Goal: Task Accomplishment & Management: Use online tool/utility

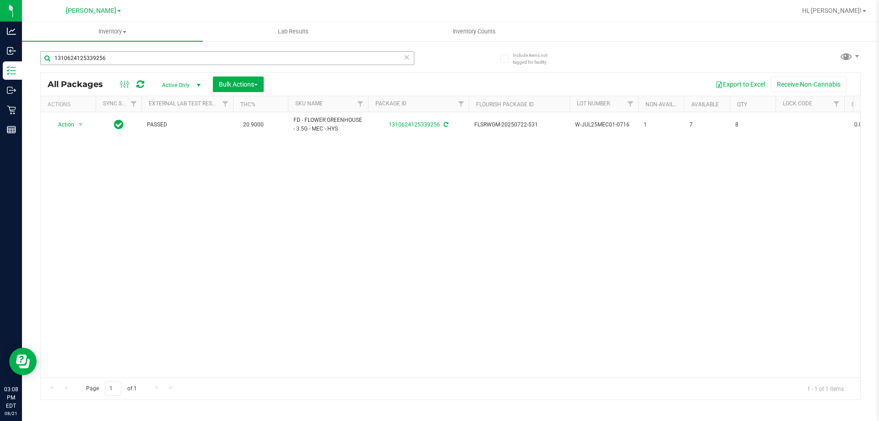
click at [401, 59] on input "1310624125339256" at bounding box center [227, 58] width 374 height 14
click at [405, 58] on icon at bounding box center [406, 56] width 6 height 11
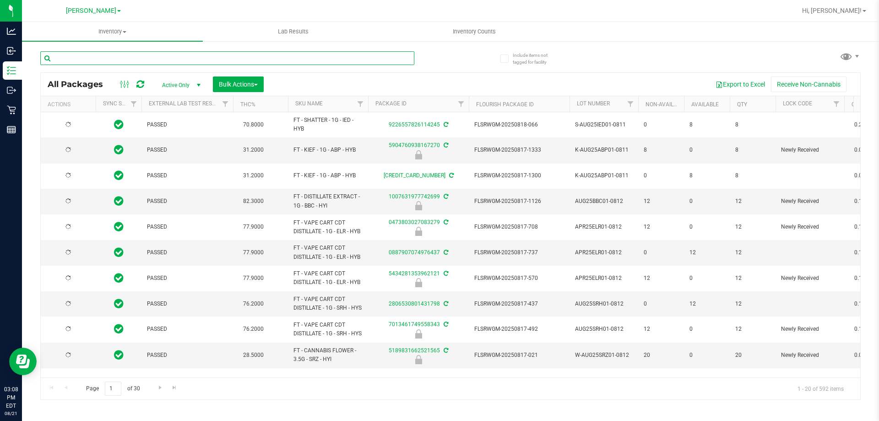
click at [397, 58] on input "text" at bounding box center [227, 58] width 374 height 14
type input "9418254500881954"
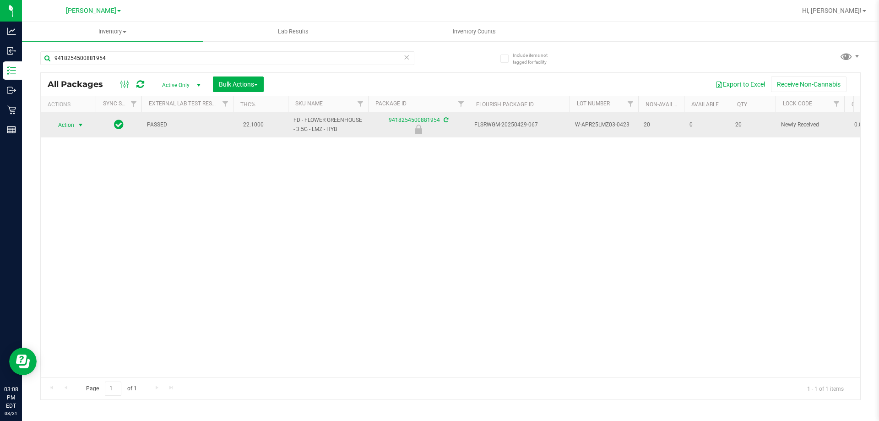
click at [77, 122] on span "select" at bounding box center [80, 124] width 7 height 7
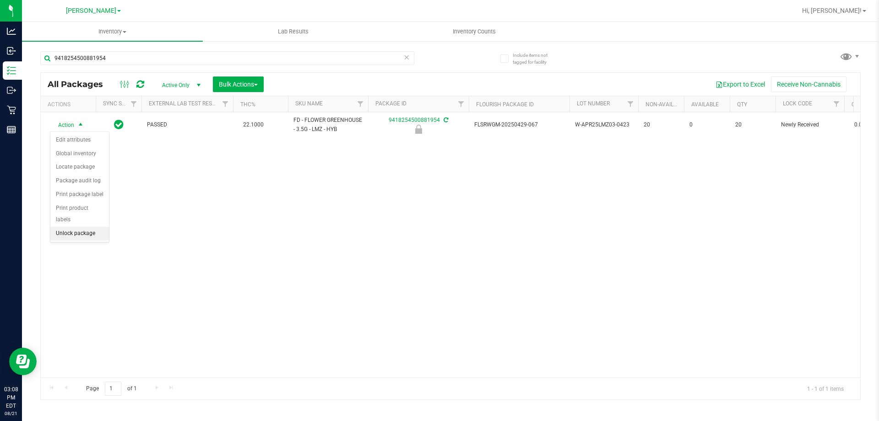
click at [84, 227] on li "Unlock package" at bounding box center [79, 234] width 59 height 14
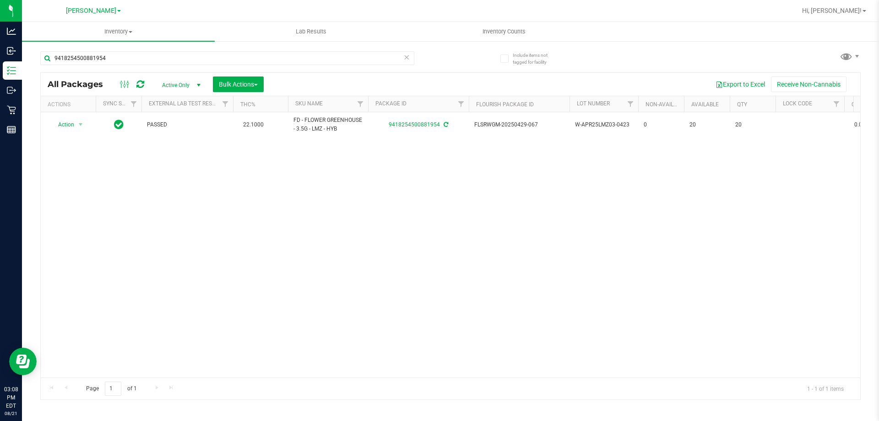
click at [406, 56] on icon at bounding box center [406, 56] width 6 height 11
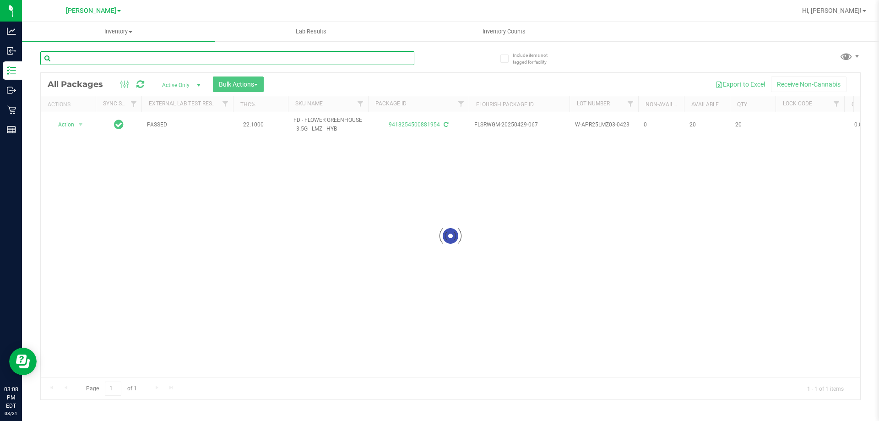
click at [361, 56] on input "text" at bounding box center [227, 58] width 374 height 14
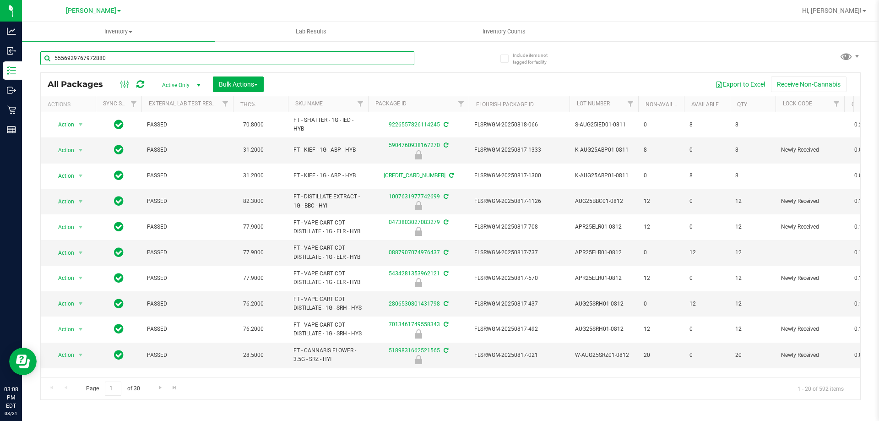
type input "5556929767972880"
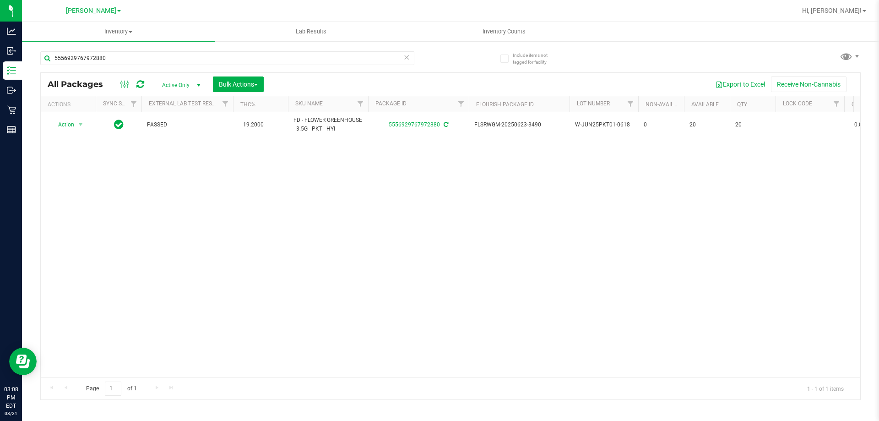
click at [406, 56] on icon at bounding box center [406, 56] width 6 height 11
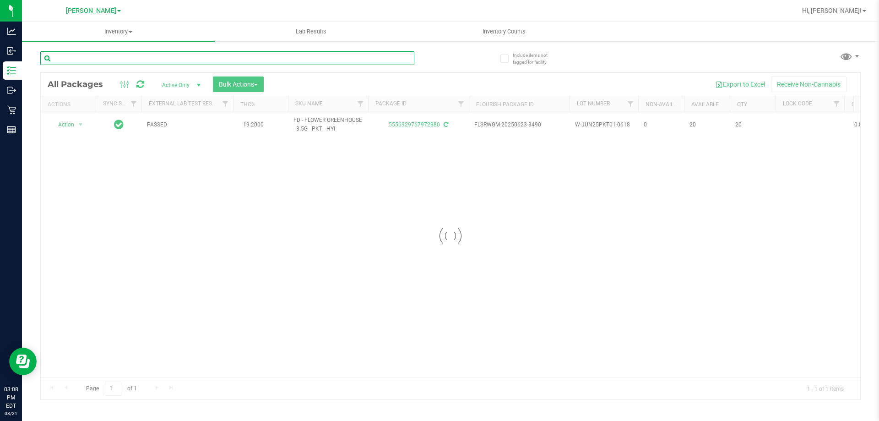
click at [358, 60] on input "text" at bounding box center [227, 58] width 374 height 14
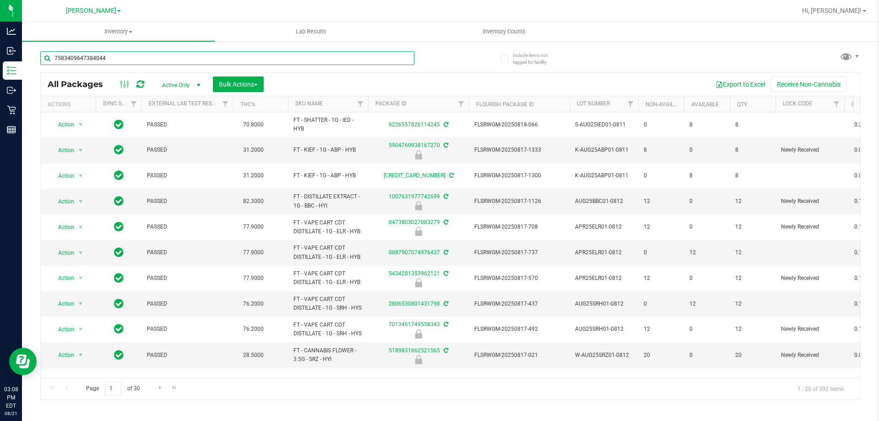
type input "7583409647384044"
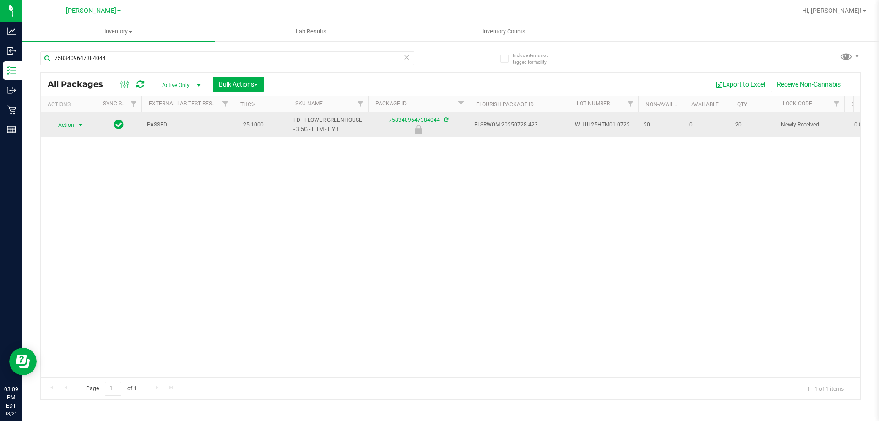
click at [78, 124] on span "select" at bounding box center [80, 124] width 7 height 7
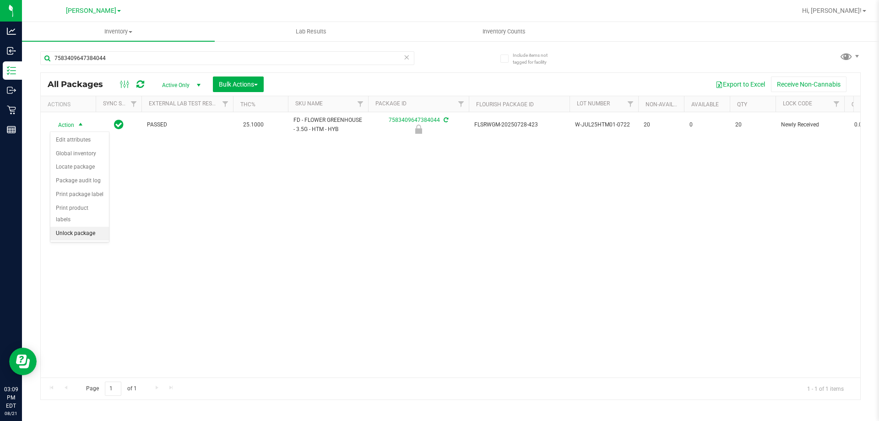
click at [96, 227] on li "Unlock package" at bounding box center [79, 234] width 59 height 14
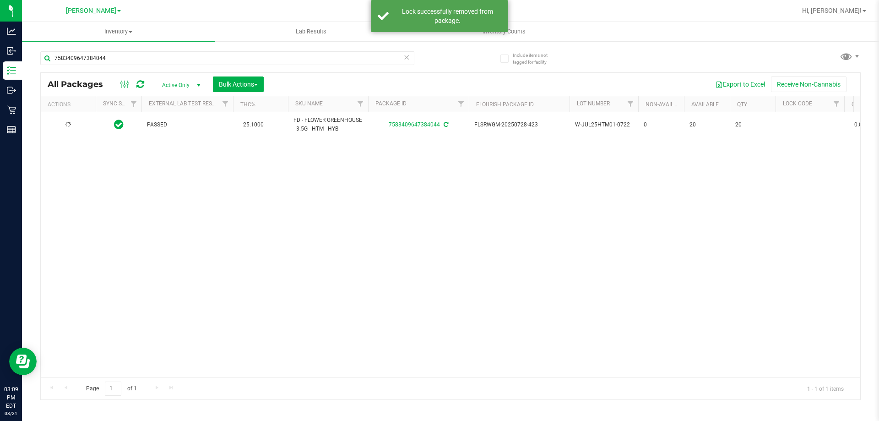
click at [406, 56] on icon at bounding box center [406, 56] width 6 height 11
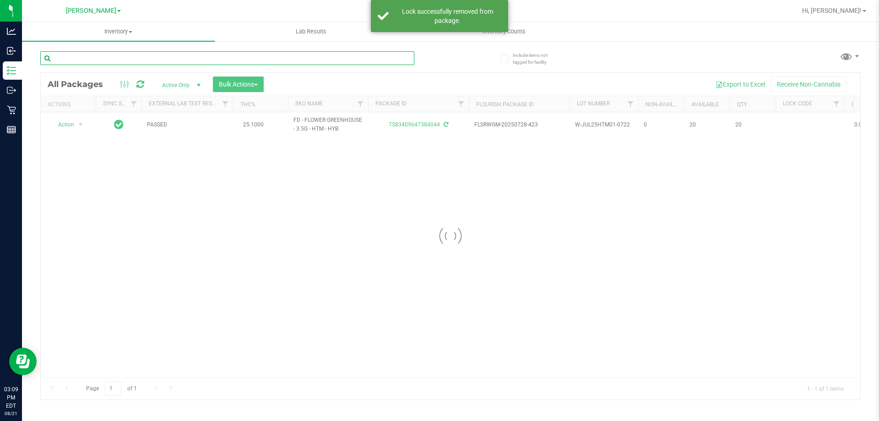
click at [371, 56] on input "text" at bounding box center [227, 58] width 374 height 14
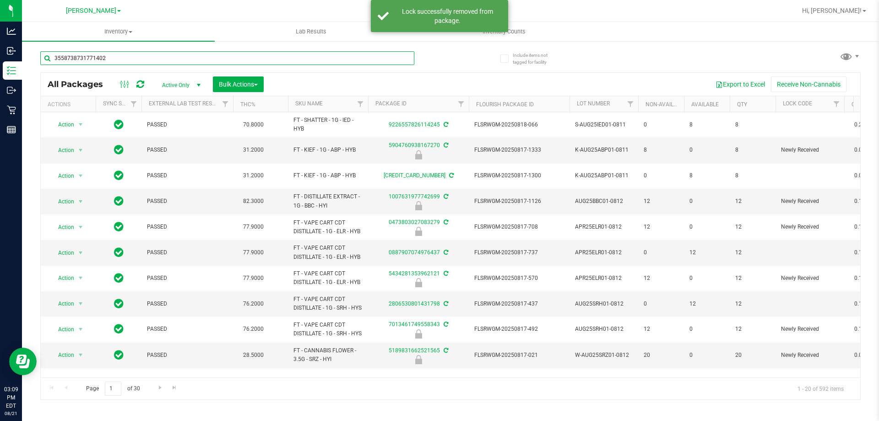
type input "3558738731771402"
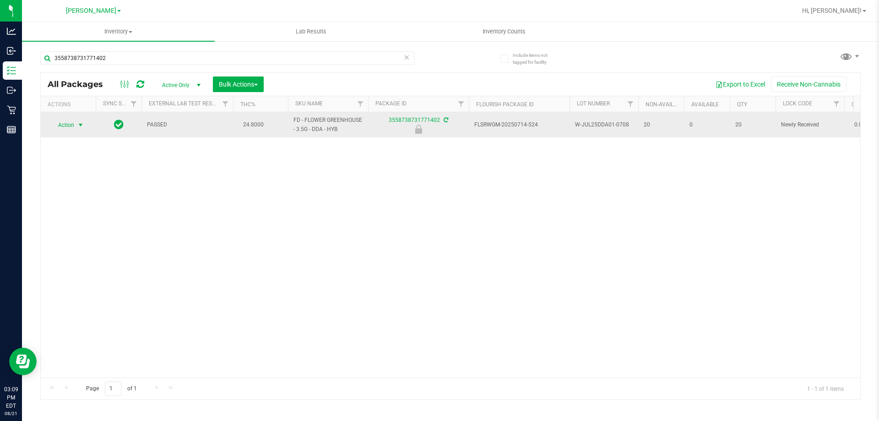
click at [81, 128] on span "select" at bounding box center [80, 124] width 7 height 7
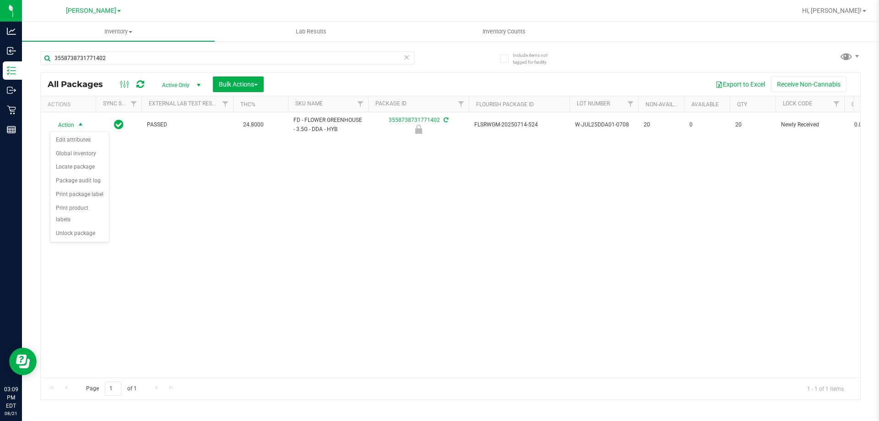
click at [93, 230] on div "Action Edit attributes Global inventory Locate package Package audit log Print …" at bounding box center [79, 186] width 59 height 111
click at [89, 227] on li "Unlock package" at bounding box center [79, 234] width 59 height 14
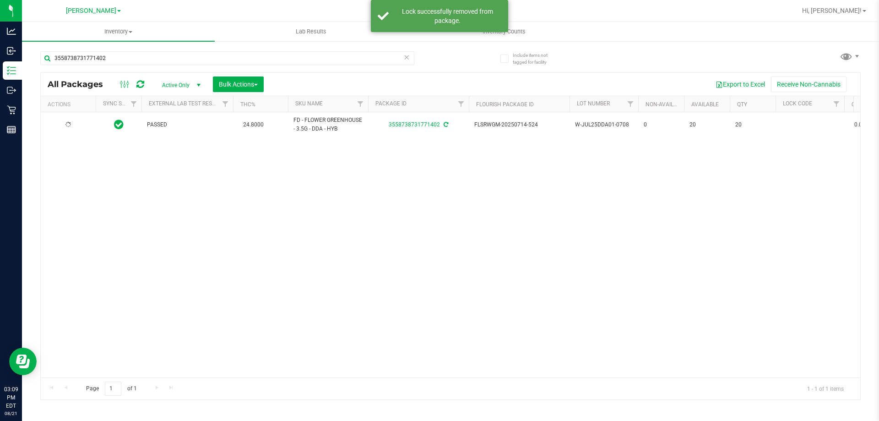
click at [407, 56] on icon at bounding box center [406, 56] width 6 height 11
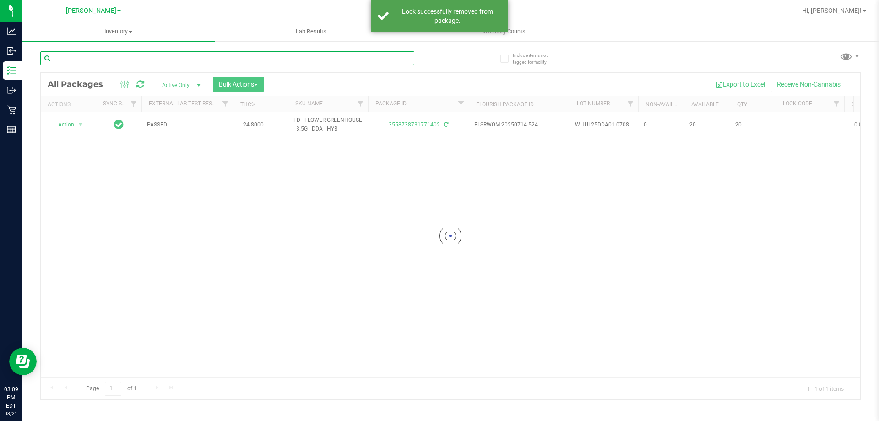
click at [337, 59] on input "text" at bounding box center [227, 58] width 374 height 14
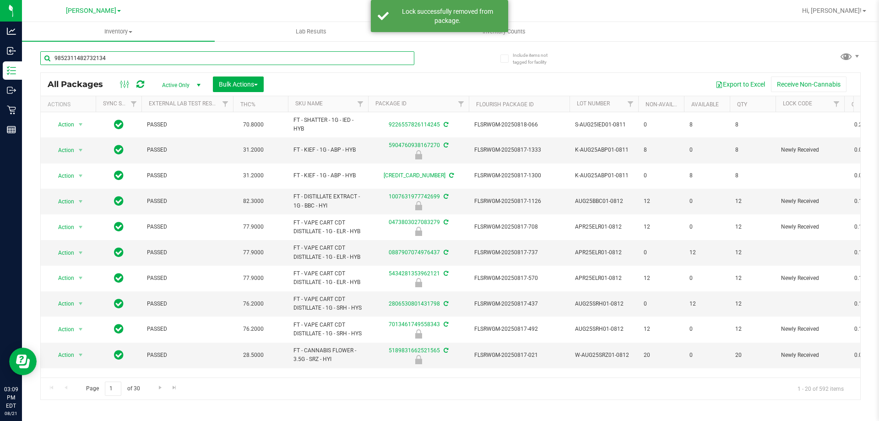
type input "9852311482732134"
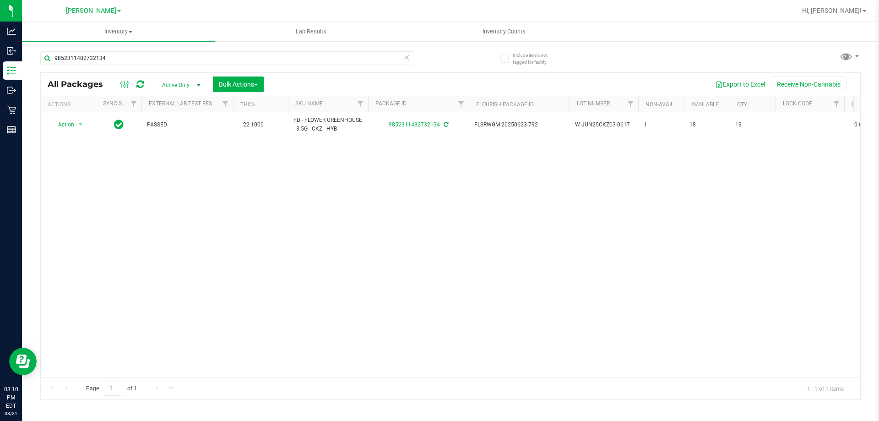
click at [406, 56] on icon at bounding box center [406, 56] width 6 height 11
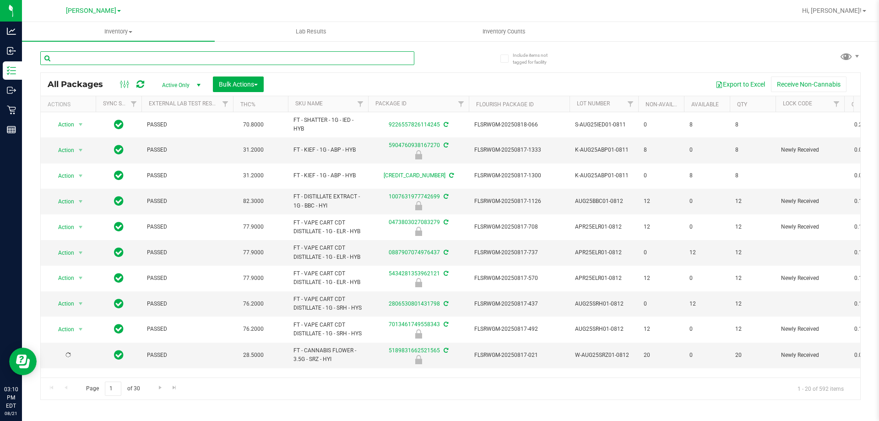
click at [371, 57] on input "text" at bounding box center [227, 58] width 374 height 14
type input "7583409647384044"
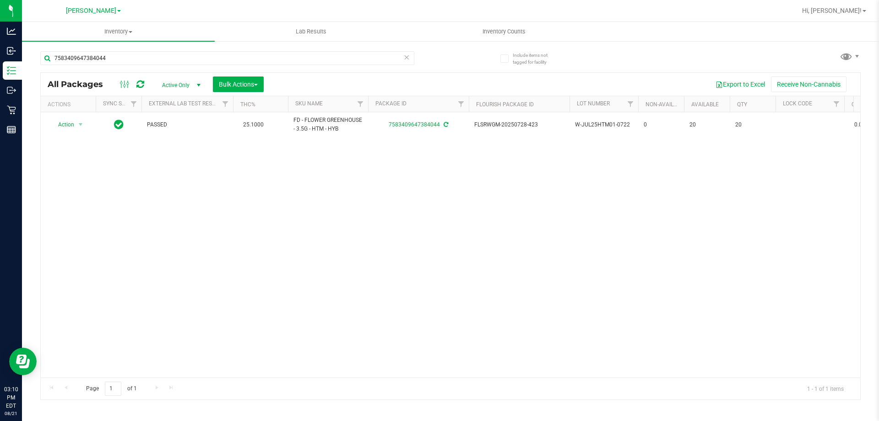
click at [408, 60] on icon at bounding box center [406, 56] width 6 height 11
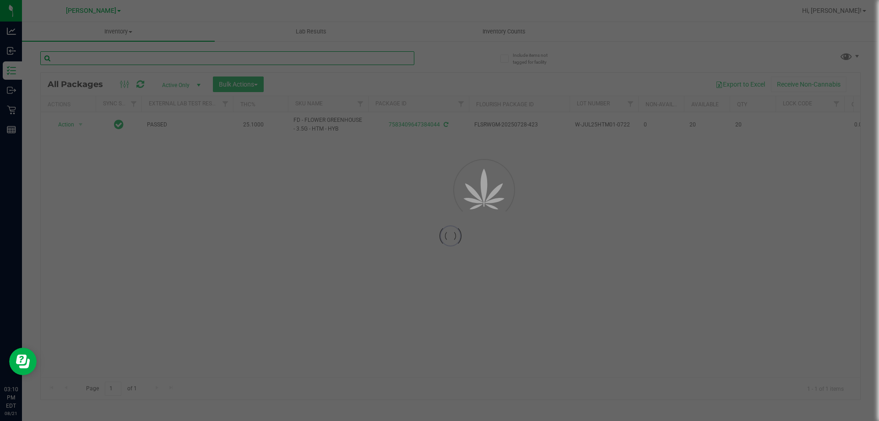
click at [387, 57] on input "text" at bounding box center [227, 58] width 374 height 14
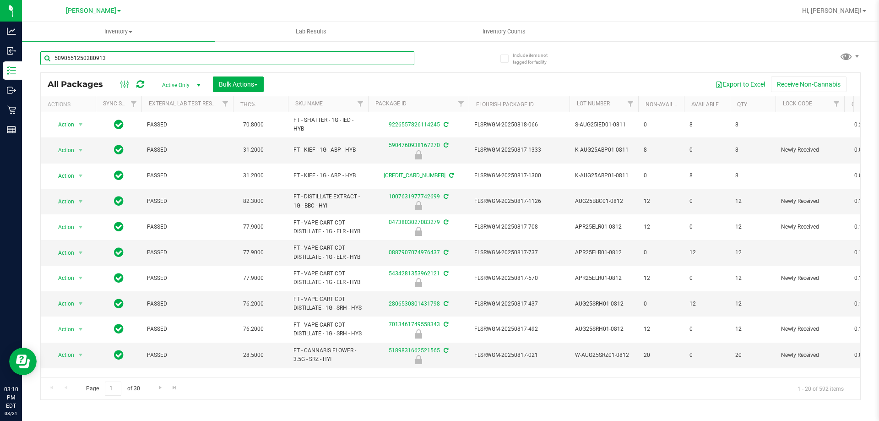
type input "5090551250280913"
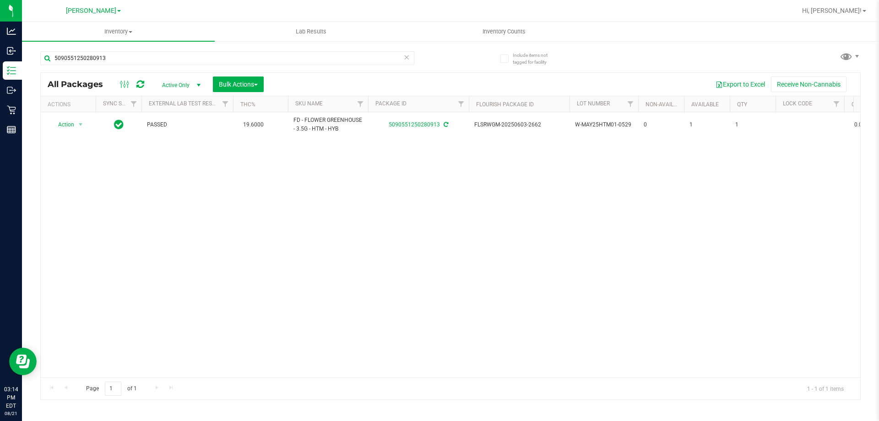
click at [408, 54] on icon at bounding box center [406, 56] width 6 height 11
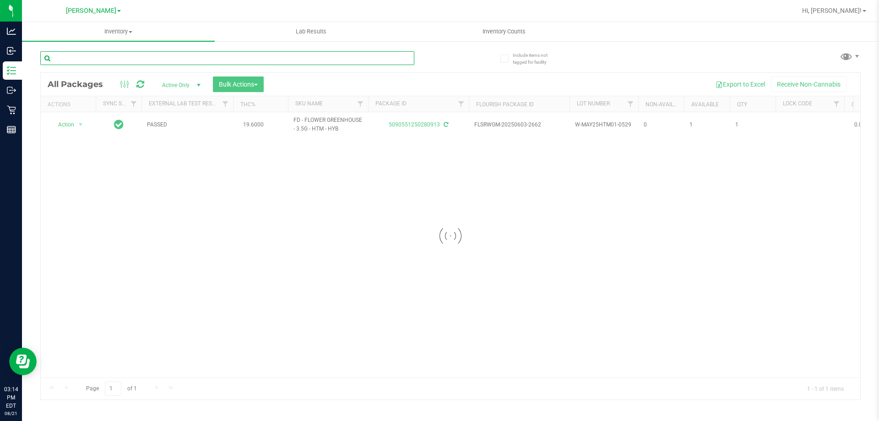
click at [331, 58] on input "text" at bounding box center [227, 58] width 374 height 14
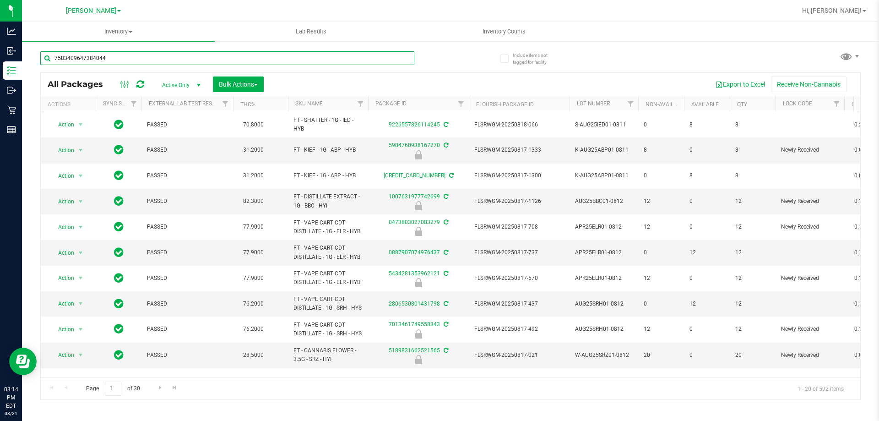
type input "7583409647384044"
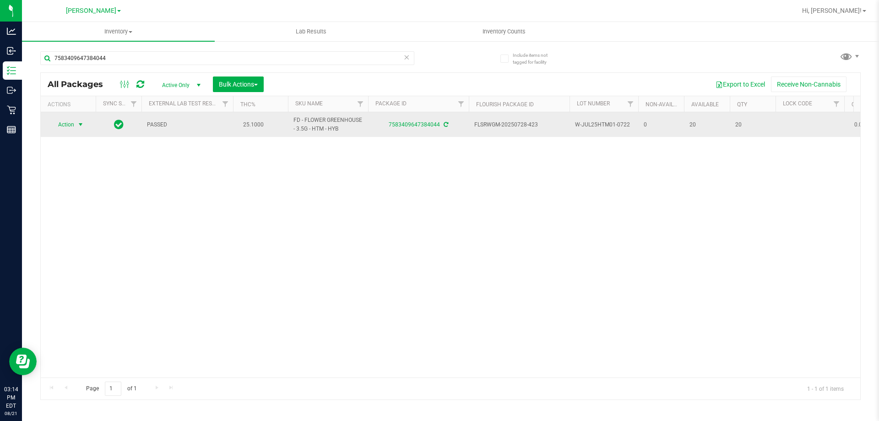
click at [79, 126] on span "select" at bounding box center [80, 124] width 7 height 7
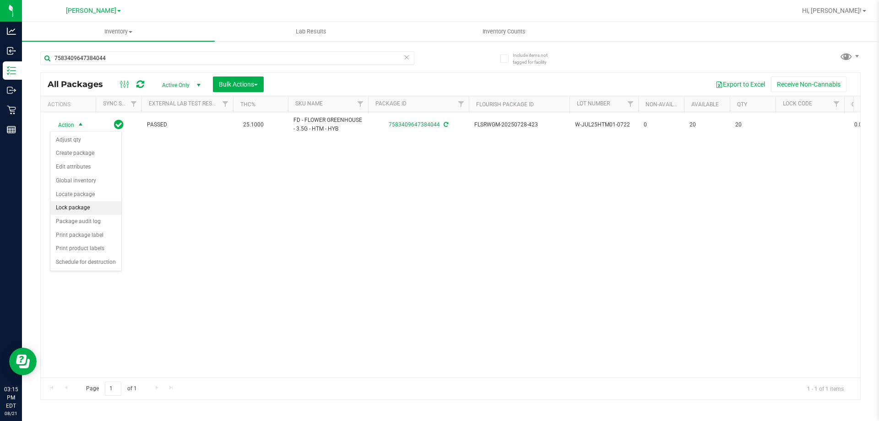
click at [91, 203] on li "Lock package" at bounding box center [85, 208] width 71 height 14
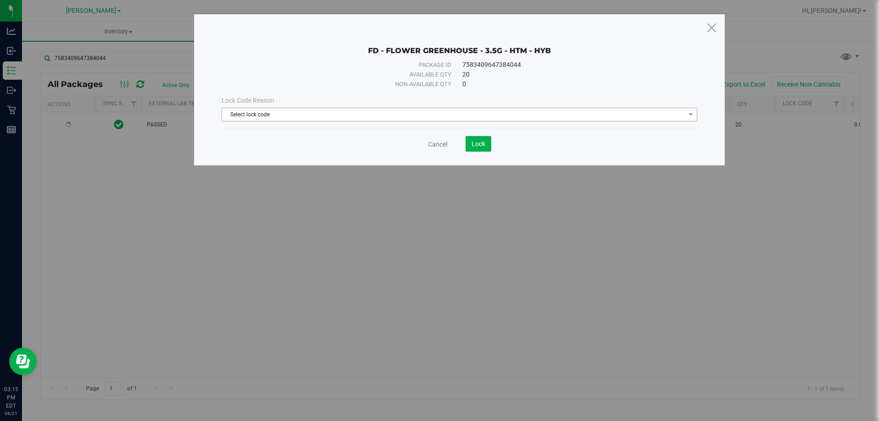
click at [375, 109] on span "Select lock code" at bounding box center [453, 114] width 463 height 13
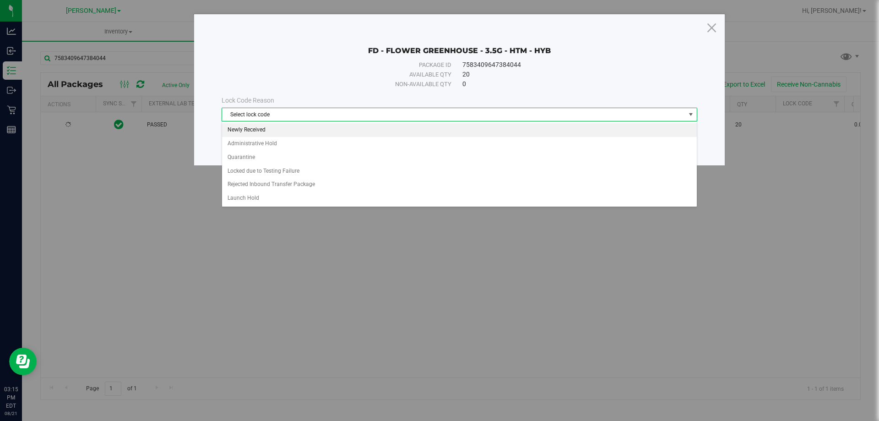
click at [275, 127] on li "Newly Received" at bounding box center [459, 130] width 475 height 14
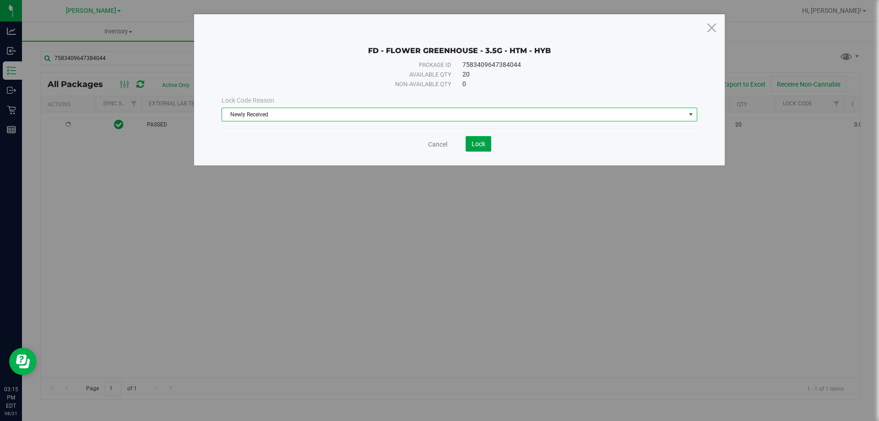
click at [484, 144] on span "Lock" at bounding box center [478, 143] width 14 height 7
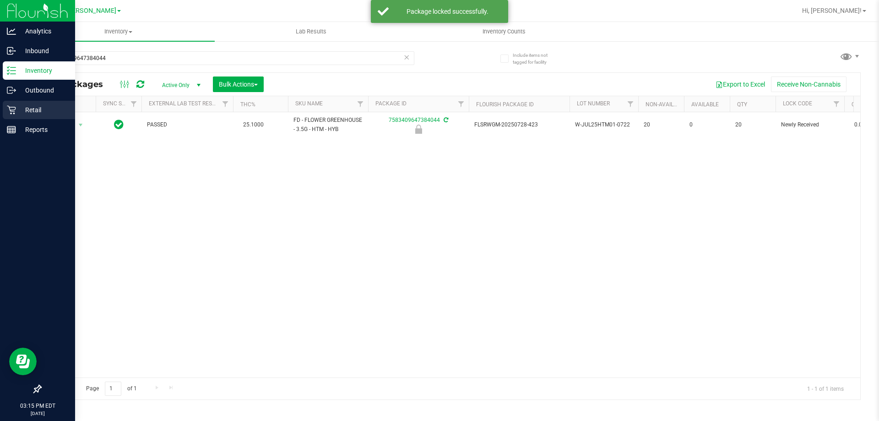
click at [16, 112] on p "Retail" at bounding box center [43, 109] width 55 height 11
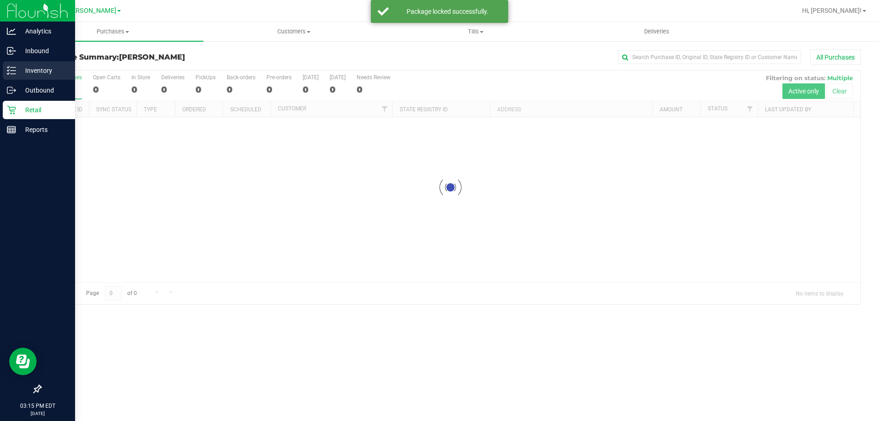
click at [45, 72] on p "Inventory" at bounding box center [43, 70] width 55 height 11
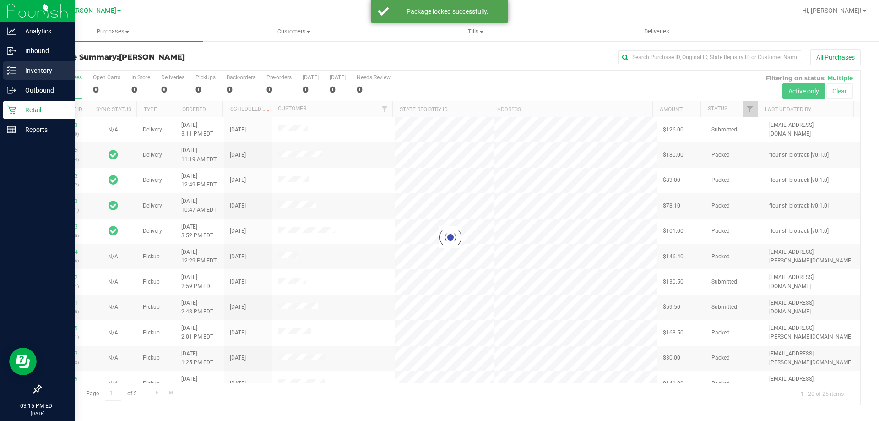
click at [51, 71] on p "Inventory" at bounding box center [43, 70] width 55 height 11
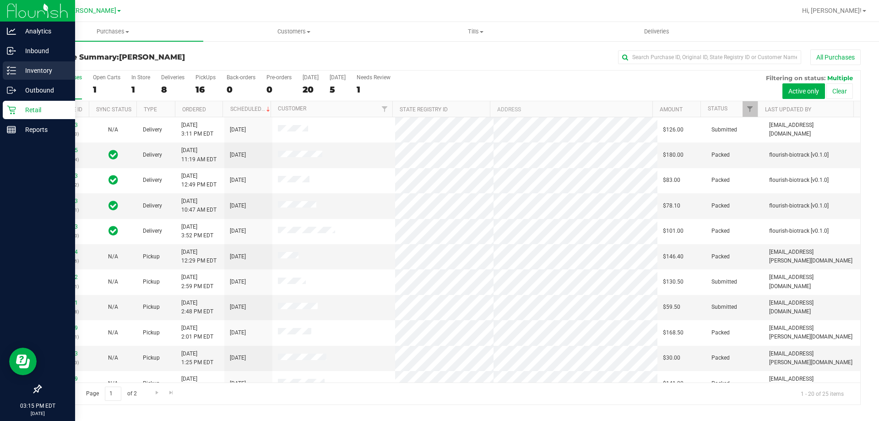
click at [38, 67] on p "Inventory" at bounding box center [43, 70] width 55 height 11
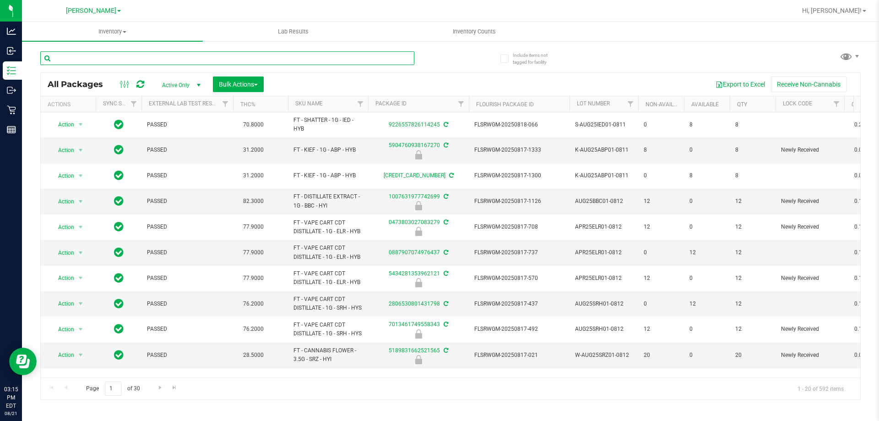
click at [361, 59] on input "text" at bounding box center [227, 58] width 374 height 14
type input "1310624125339256"
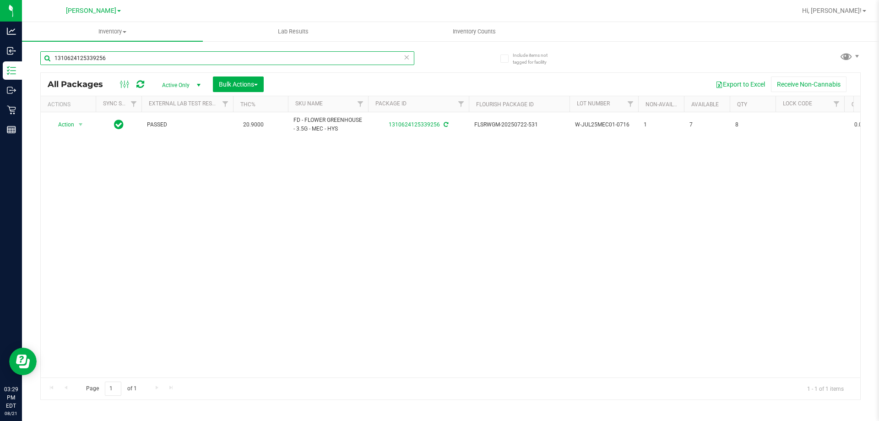
click at [412, 55] on input "1310624125339256" at bounding box center [227, 58] width 374 height 14
click at [401, 59] on input "1310624125339256" at bounding box center [227, 58] width 374 height 14
click at [406, 60] on icon at bounding box center [406, 56] width 6 height 11
click at [369, 59] on input "text" at bounding box center [227, 58] width 374 height 14
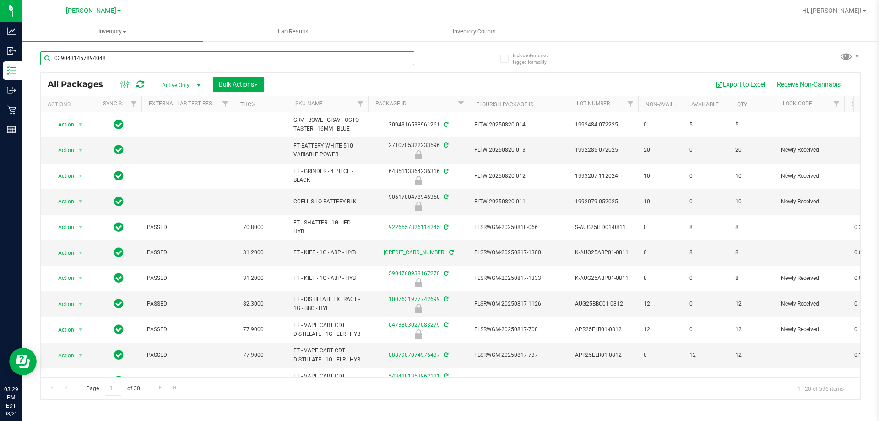
type input "0390431457894048"
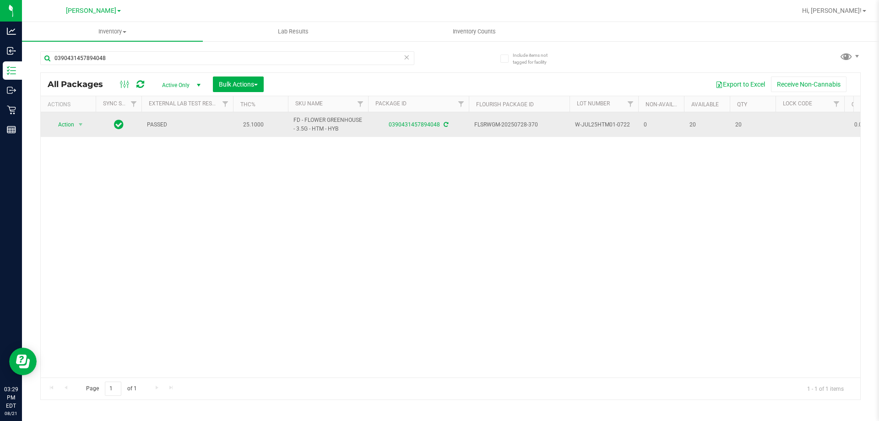
click at [81, 130] on span "select" at bounding box center [80, 124] width 11 height 13
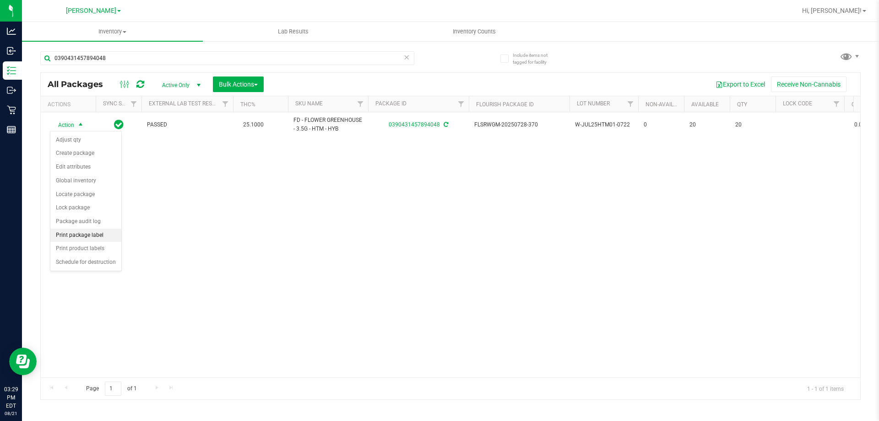
click at [107, 230] on li "Print package label" at bounding box center [85, 235] width 71 height 14
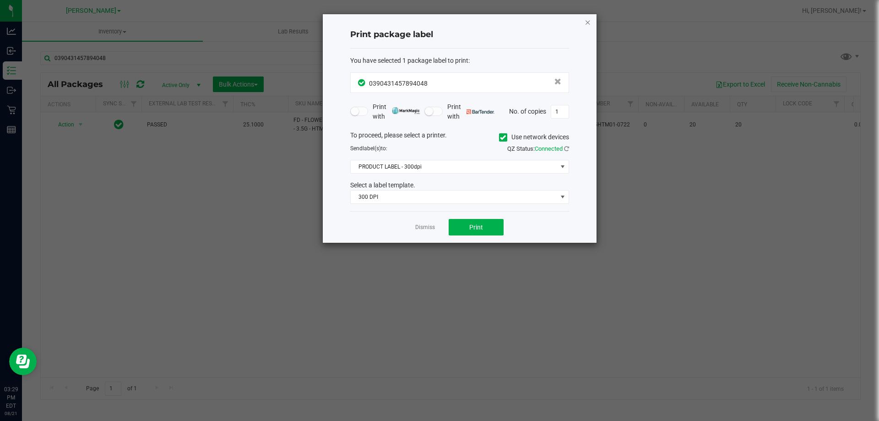
click at [590, 22] on icon "button" at bounding box center [587, 21] width 6 height 11
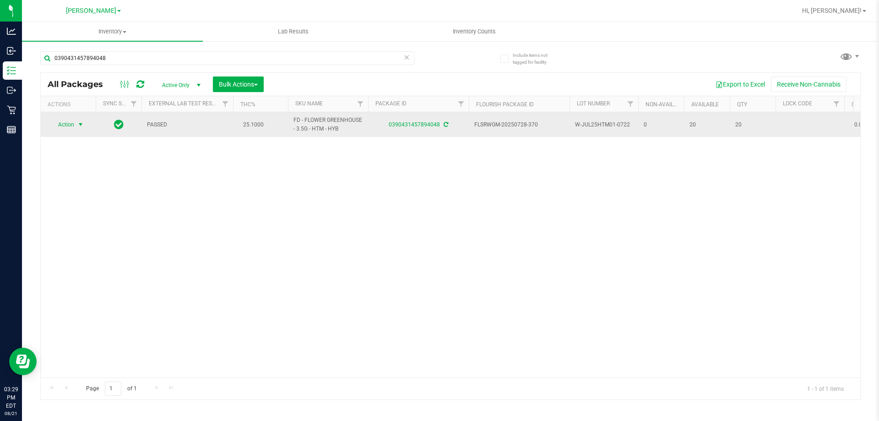
click at [64, 127] on span "Action" at bounding box center [62, 124] width 25 height 13
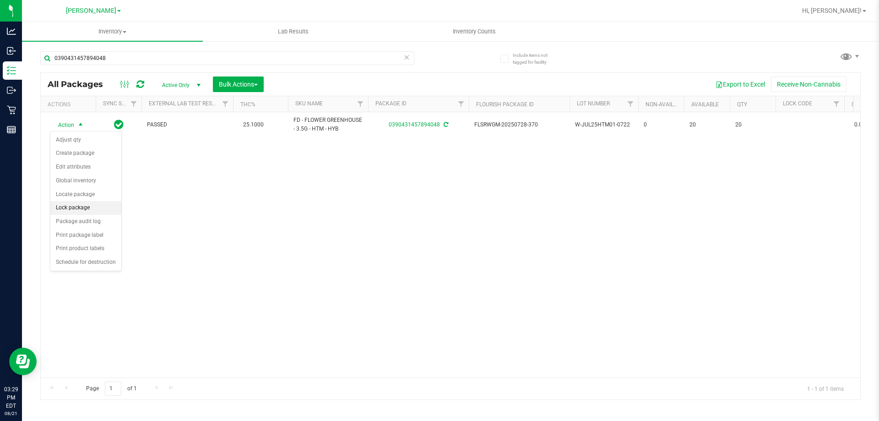
click at [89, 206] on li "Lock package" at bounding box center [85, 208] width 71 height 14
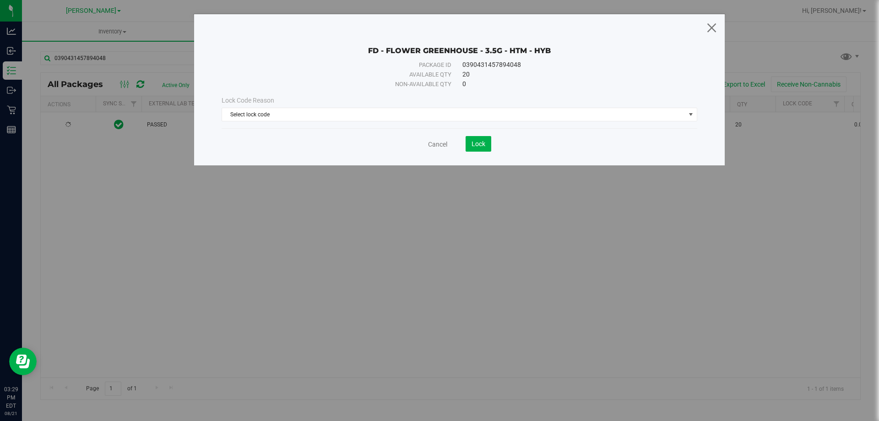
click at [713, 31] on icon at bounding box center [711, 27] width 12 height 22
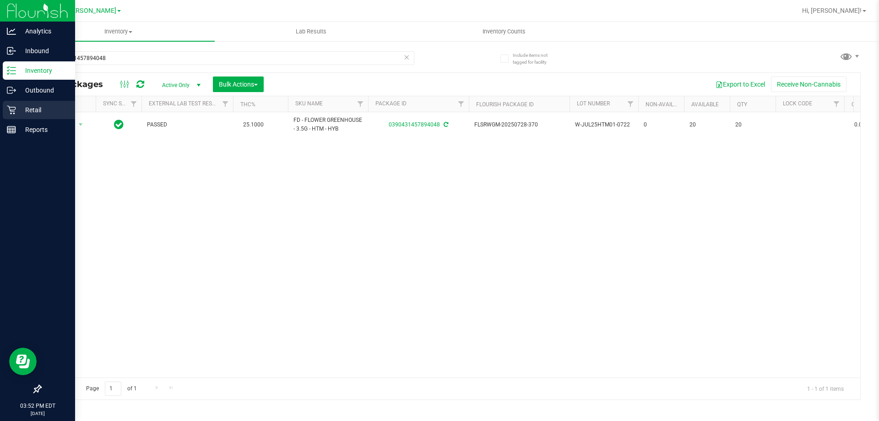
click at [15, 111] on icon at bounding box center [11, 109] width 9 height 9
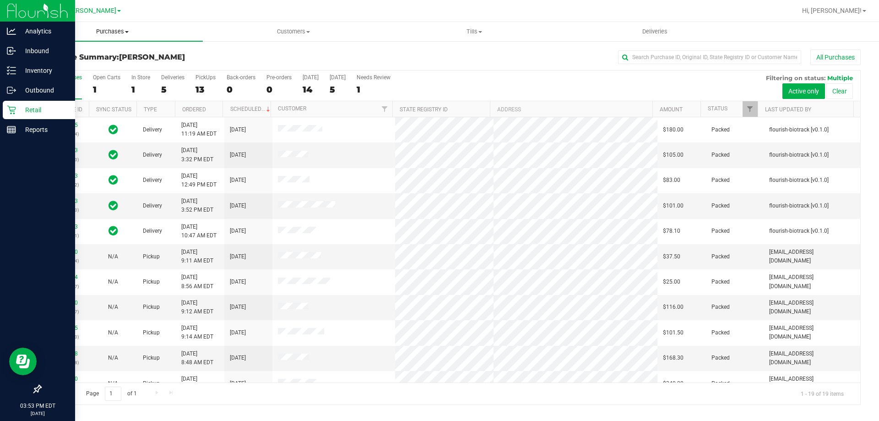
click at [113, 38] on uib-tab-heading "Purchases Summary of purchases Fulfillment All purchases" at bounding box center [112, 31] width 181 height 19
click at [63, 66] on span "Fulfillment" at bounding box center [50, 66] width 57 height 8
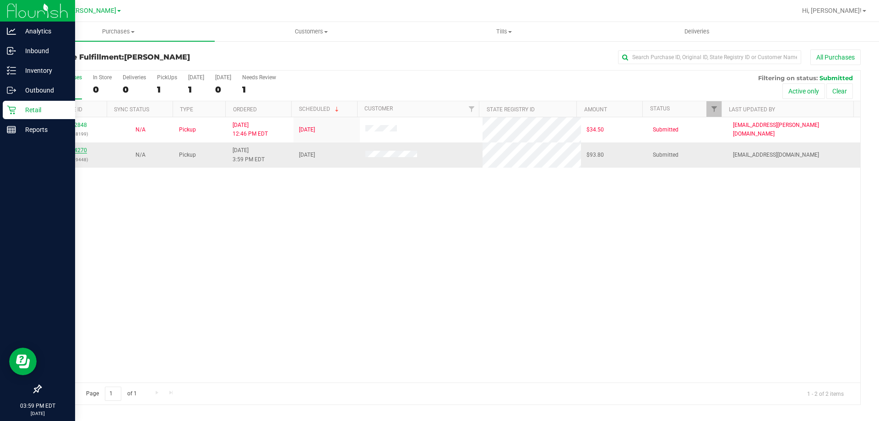
click at [81, 149] on link "11824270" at bounding box center [74, 150] width 26 height 6
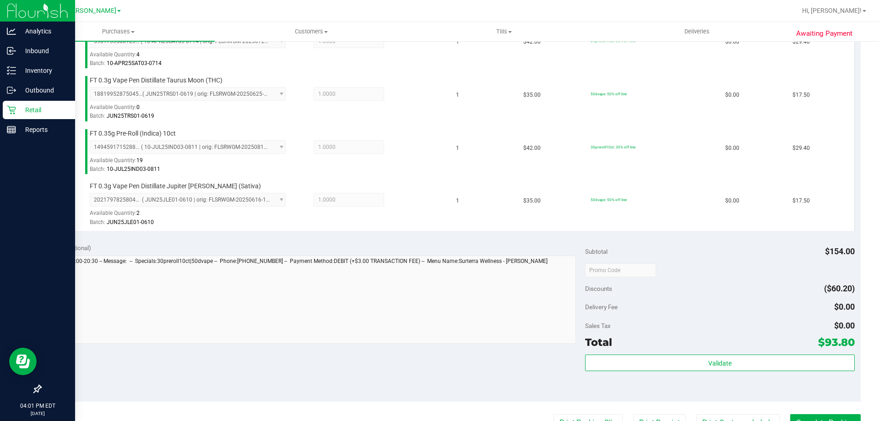
scroll to position [275, 0]
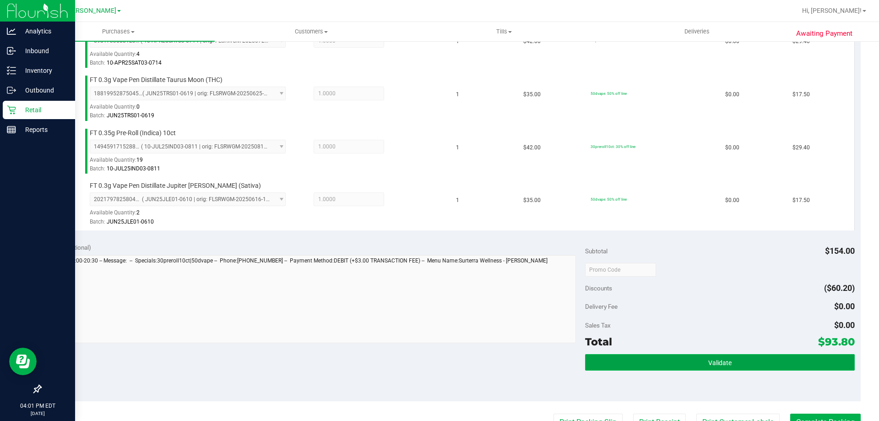
click at [710, 361] on span "Validate" at bounding box center [719, 362] width 23 height 7
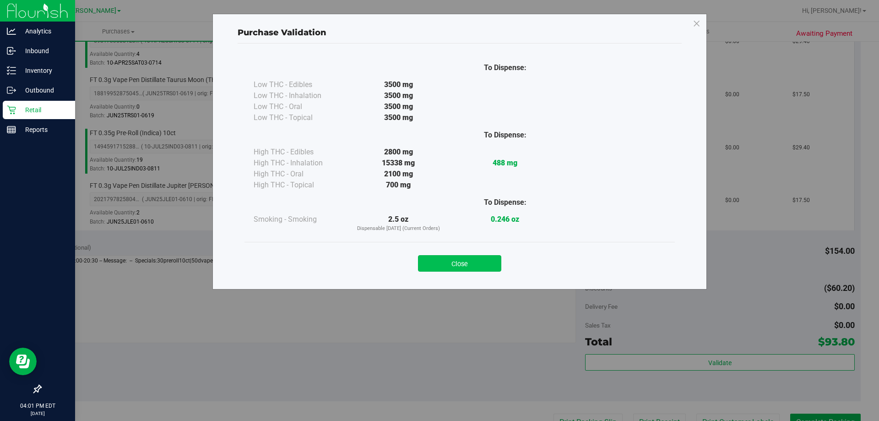
click at [476, 261] on button "Close" at bounding box center [459, 263] width 83 height 16
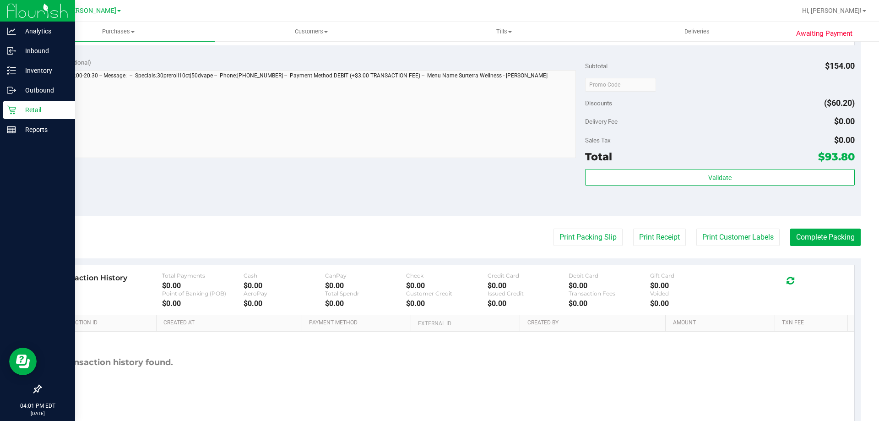
scroll to position [487, 0]
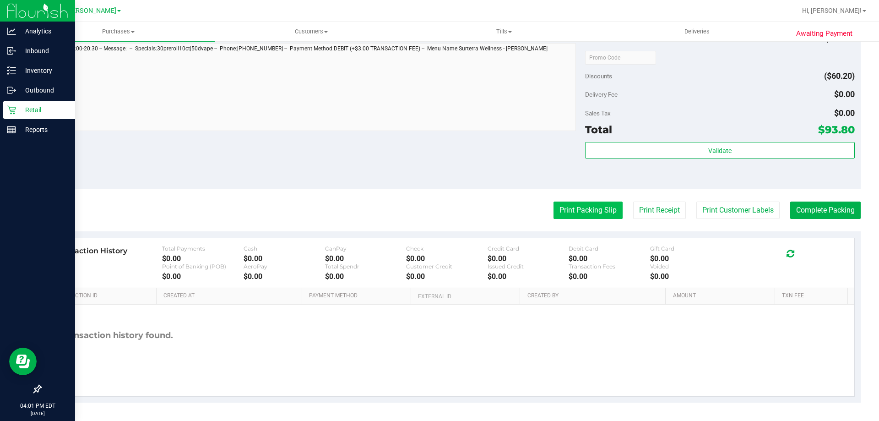
click at [575, 214] on button "Print Packing Slip" at bounding box center [587, 209] width 69 height 17
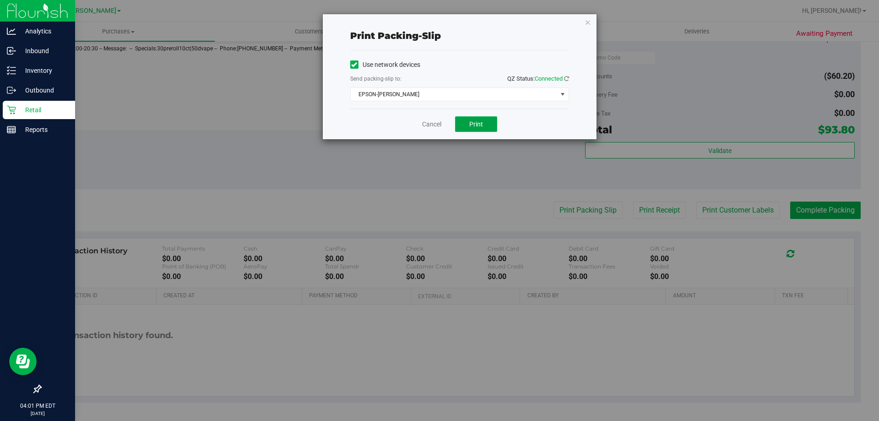
click at [478, 122] on span "Print" at bounding box center [476, 123] width 14 height 7
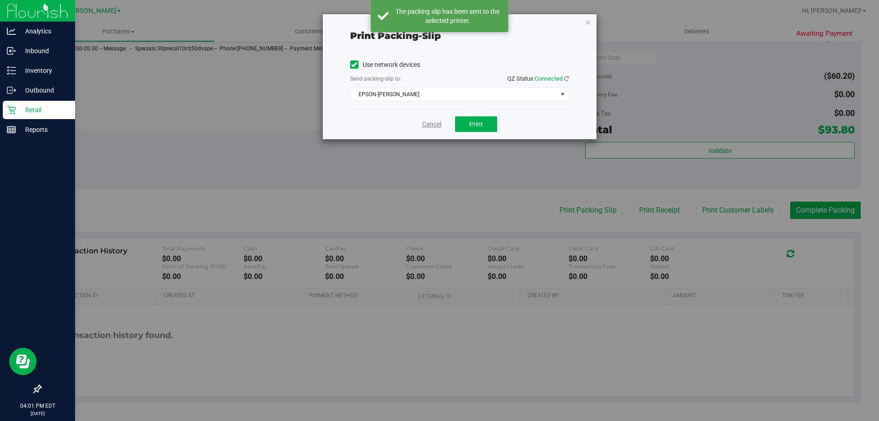
click at [427, 127] on link "Cancel" at bounding box center [431, 124] width 19 height 10
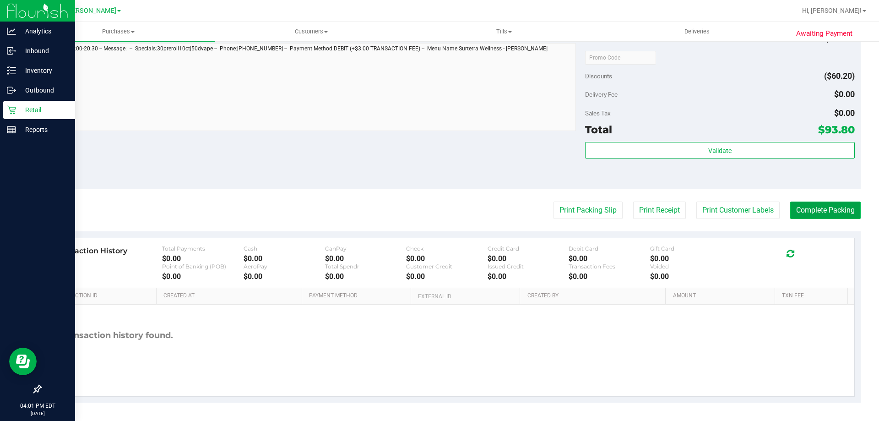
click at [807, 208] on button "Complete Packing" at bounding box center [825, 209] width 70 height 17
